Goal: Information Seeking & Learning: Learn about a topic

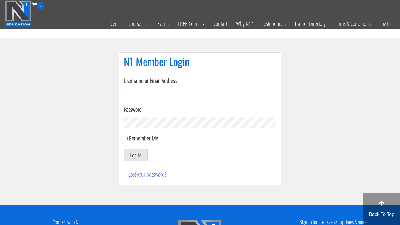
type input "[EMAIL_ADDRESS][DOMAIN_NAME]"
click at [135, 155] on button "Log In" at bounding box center [136, 155] width 24 height 12
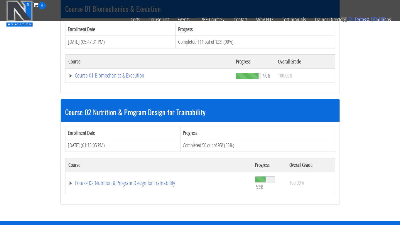
scroll to position [215, 0]
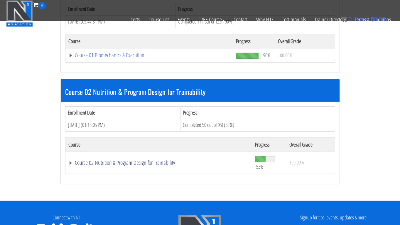
click at [123, 160] on link "Course 02 Nutrition & Program Design for Trainability" at bounding box center [158, 163] width 181 height 6
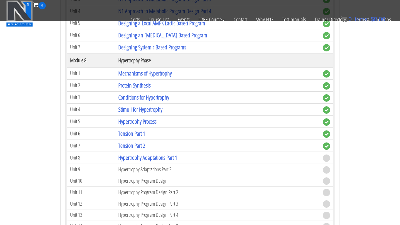
scroll to position [966, 0]
click at [137, 153] on link "Hypertrophy Adaptations Part 1" at bounding box center [147, 157] width 59 height 8
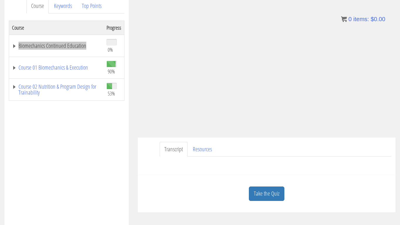
scroll to position [83, 0]
click at [61, 47] on link "Biomechanics Continued Education" at bounding box center [56, 46] width 89 height 6
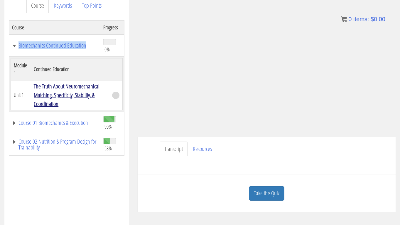
click at [56, 89] on link "The Truth About Neuromechanical Matching, Specificity, Stability, & Coordination" at bounding box center [67, 95] width 66 height 26
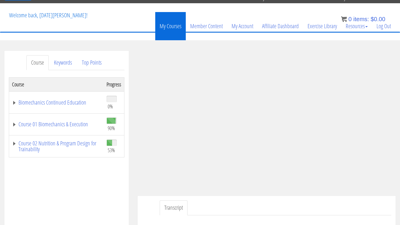
scroll to position [28, 0]
